Goal: Task Accomplishment & Management: Use online tool/utility

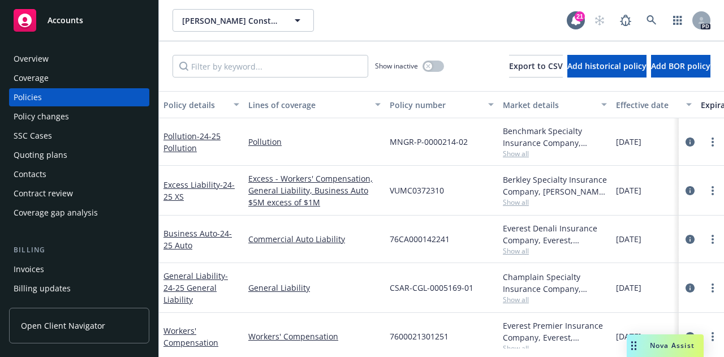
click at [647, 342] on div "Nova Assist" at bounding box center [672, 345] width 63 height 10
